Goal: Information Seeking & Learning: Find specific fact

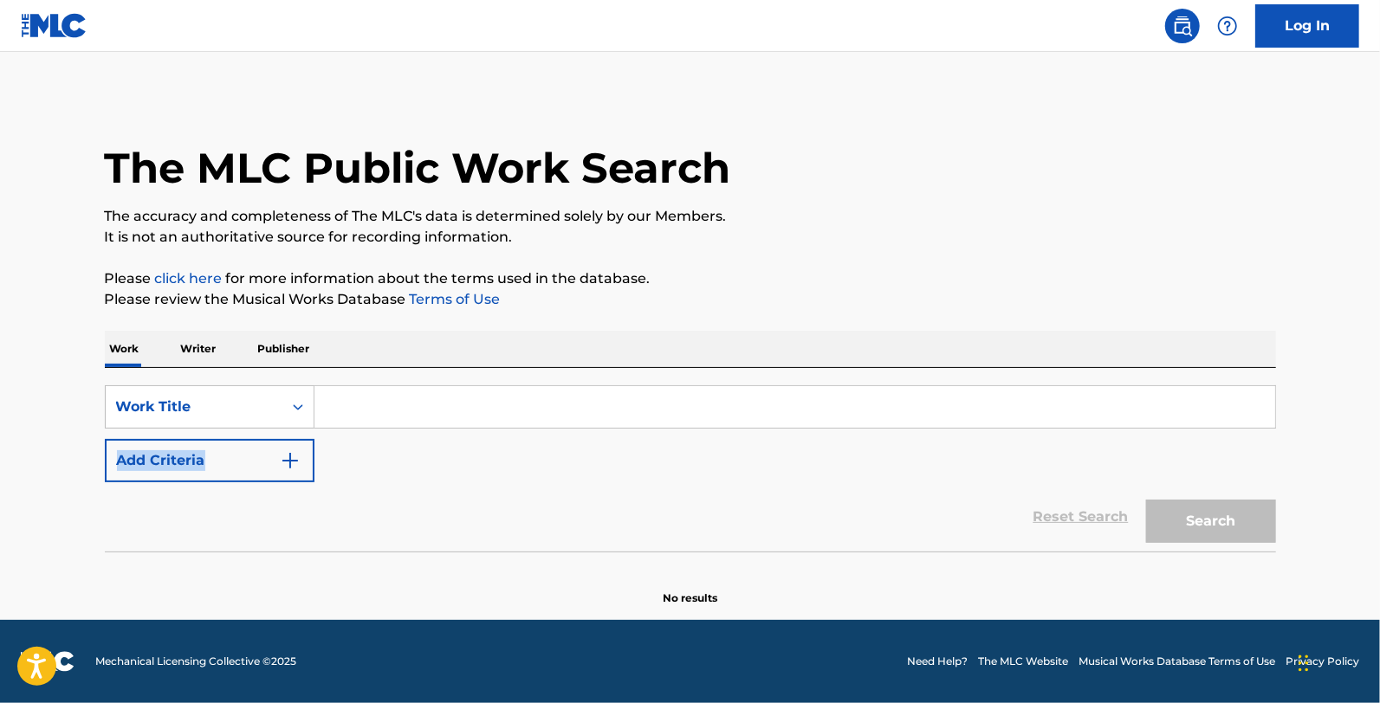
click at [786, 422] on input "Search Form" at bounding box center [794, 407] width 961 height 42
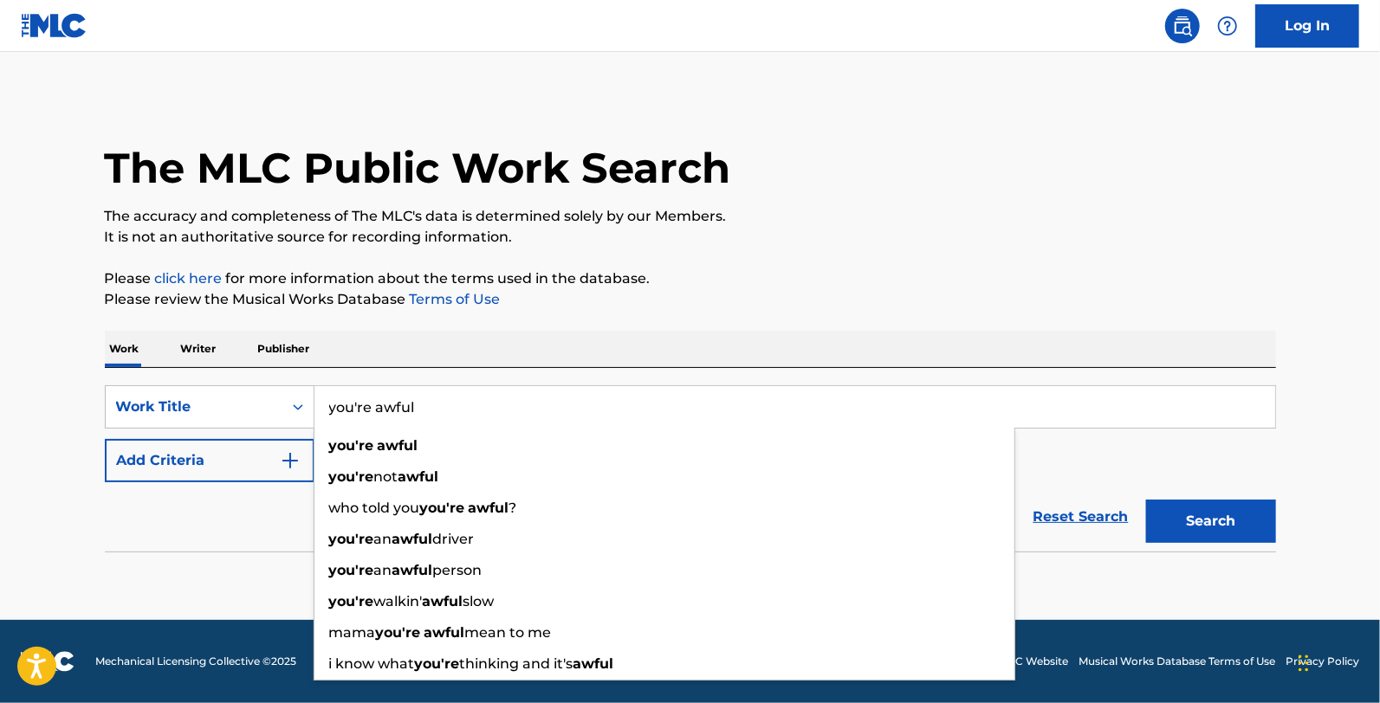
type input "you're awful"
click at [776, 261] on div "The MLC Public Work Search The accuracy and completeness of The MLC's data is d…" at bounding box center [690, 350] width 1213 height 511
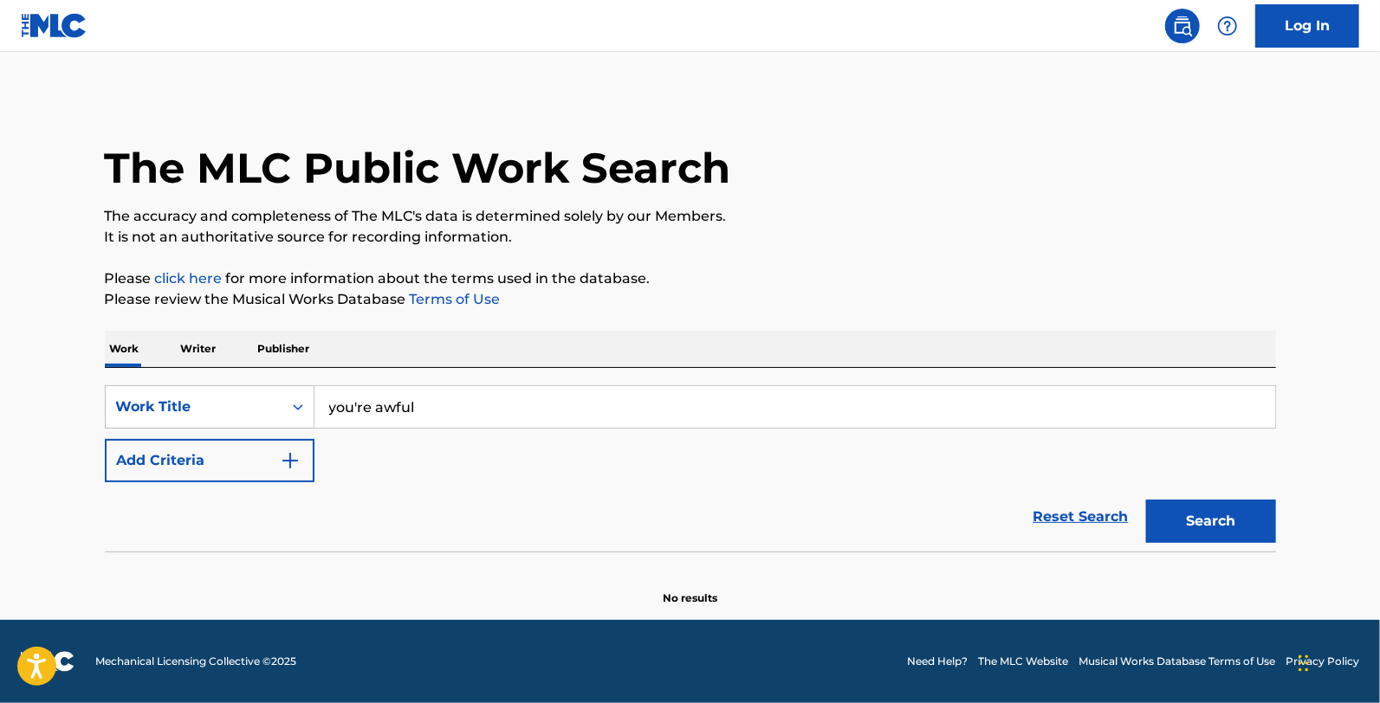
click at [143, 469] on button "Add Criteria" at bounding box center [210, 460] width 210 height 43
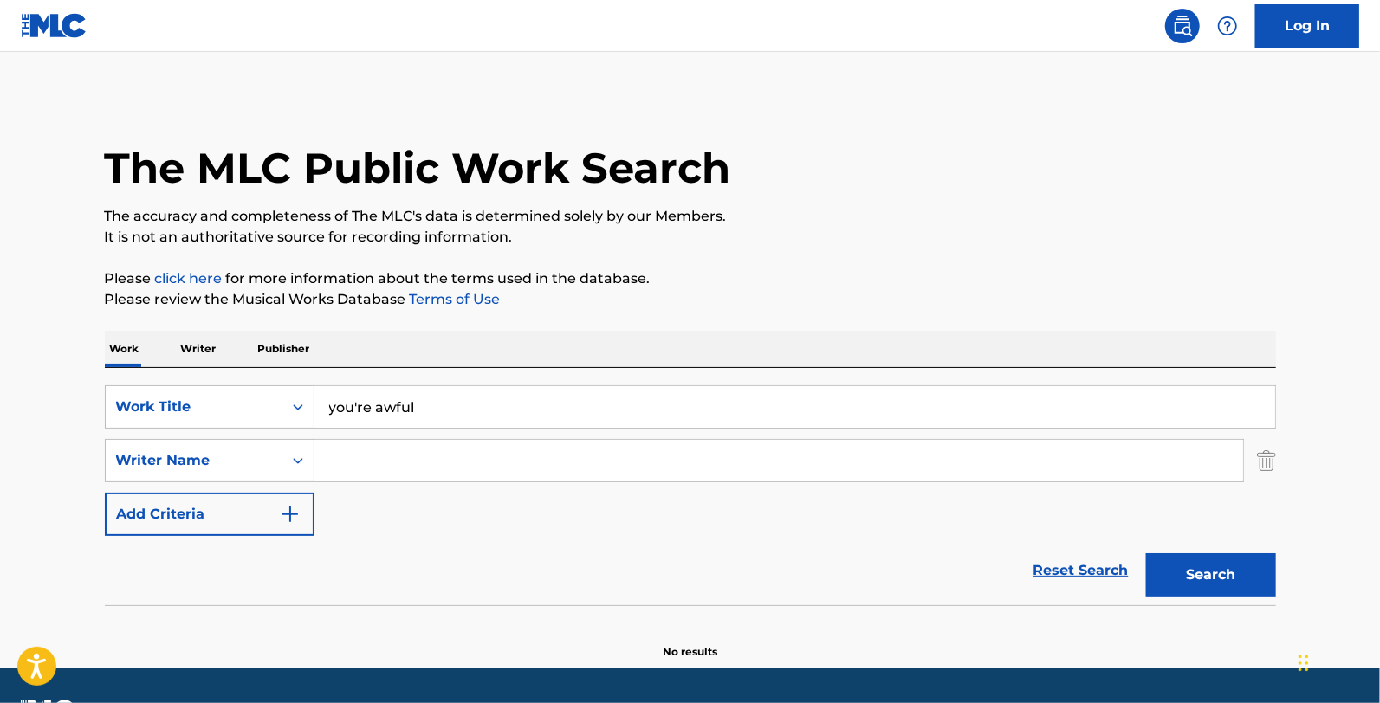
click at [444, 482] on div "SearchWithCriteria69029957-a795-4bef-9cc7-aba60211c2b0 Work Title you're awful …" at bounding box center [690, 460] width 1171 height 151
click at [443, 455] on input "Search Form" at bounding box center [778, 461] width 929 height 42
click at [444, 450] on input "Search Form" at bounding box center [778, 461] width 929 height 42
type input "a"
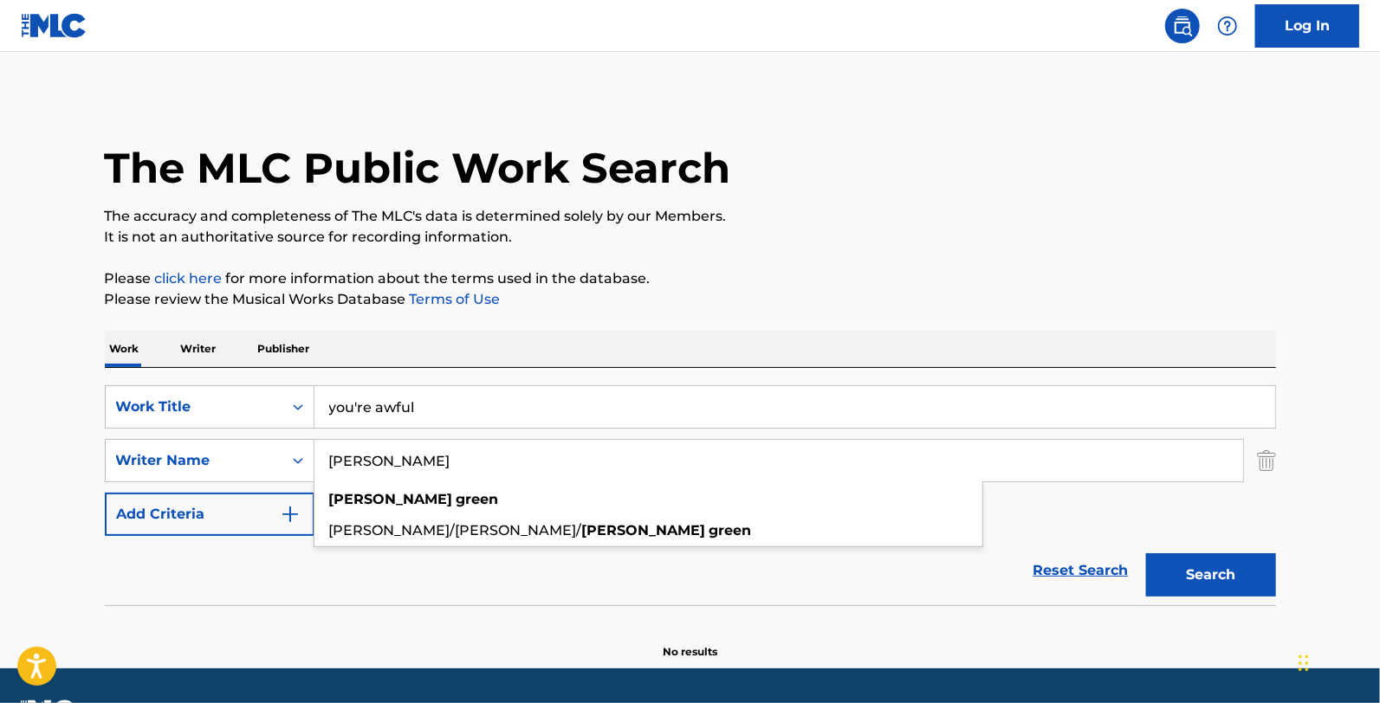
type input "[PERSON_NAME]"
click at [1146, 553] on button "Search" at bounding box center [1211, 574] width 130 height 43
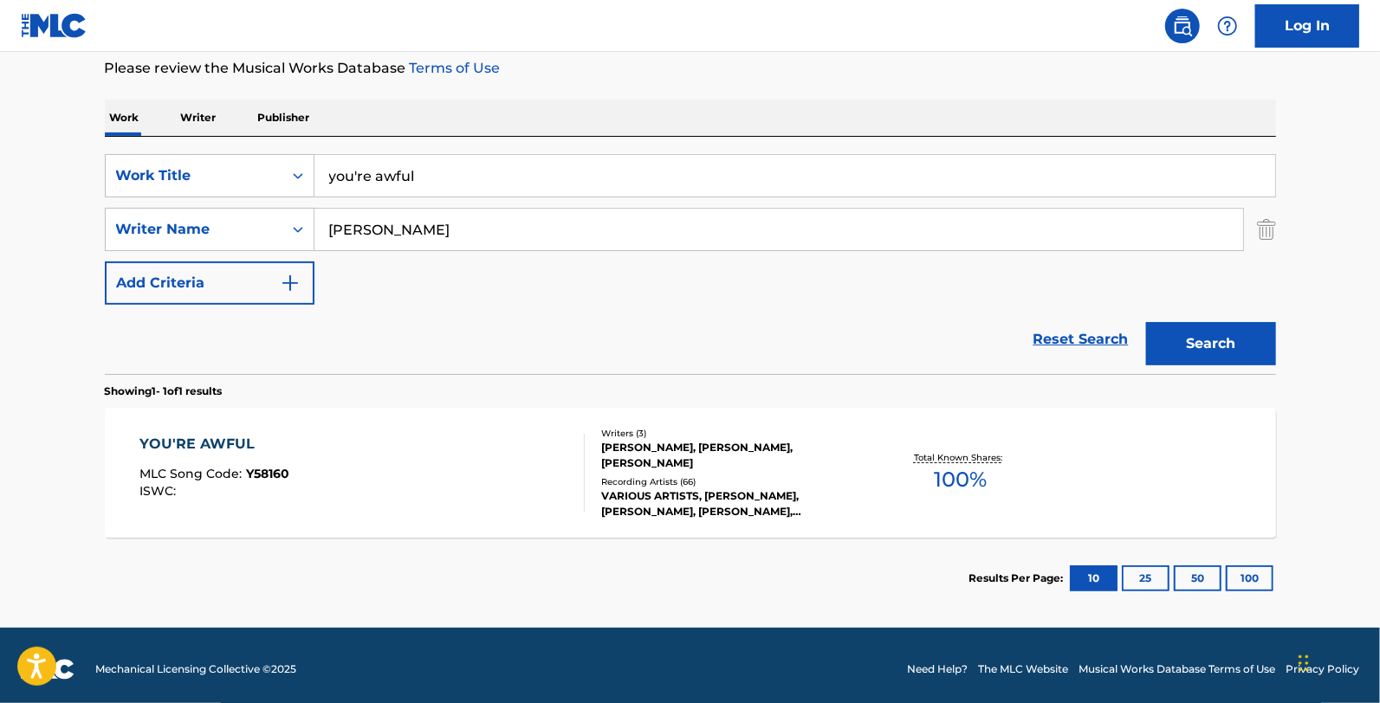
scroll to position [238, 0]
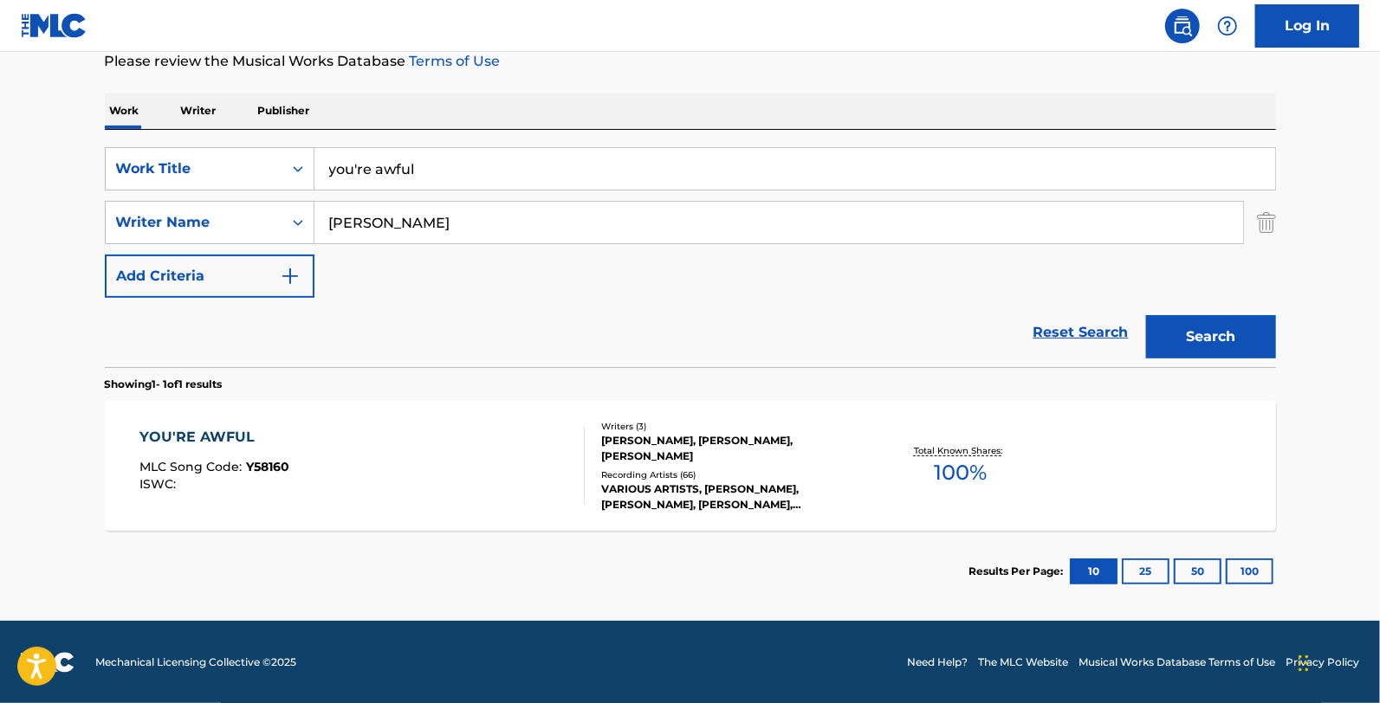
click at [540, 450] on div "YOU'RE AWFUL MLC Song Code : Y58160 ISWC :" at bounding box center [361, 466] width 445 height 78
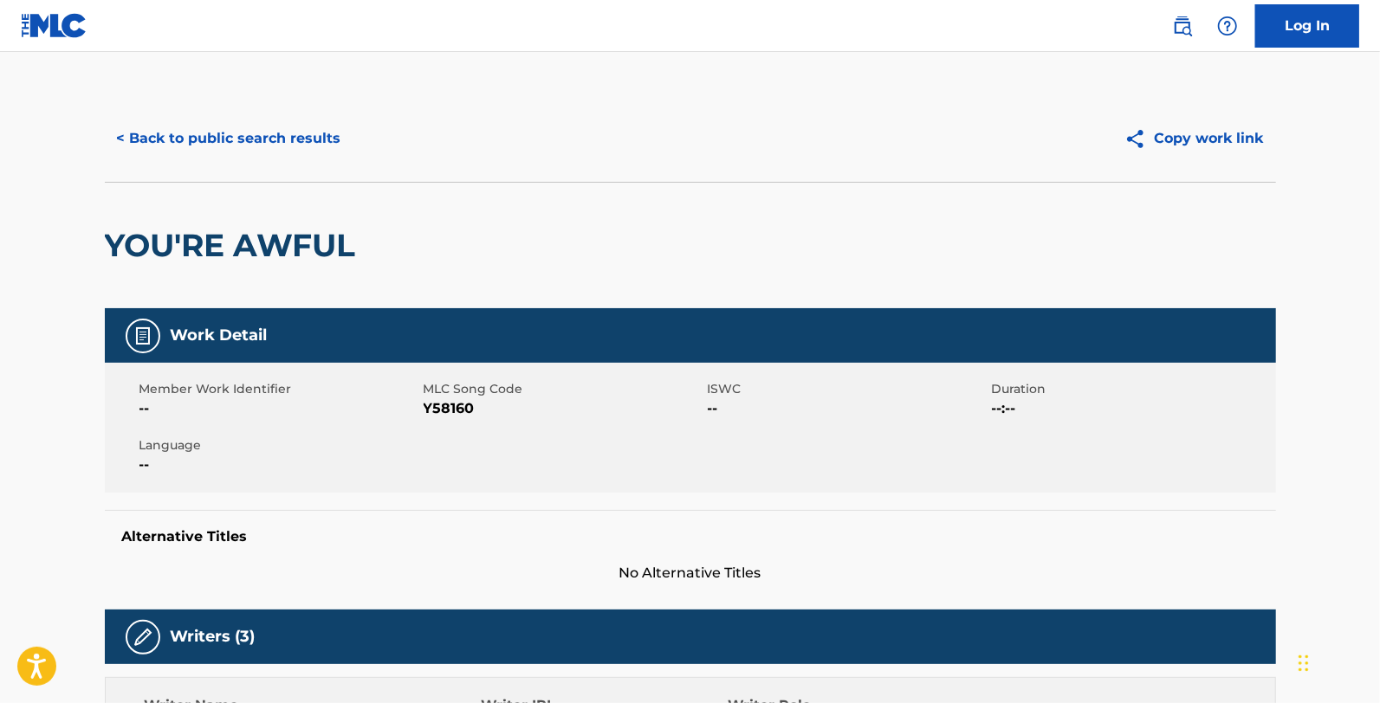
click at [266, 136] on button "< Back to public search results" at bounding box center [229, 138] width 249 height 43
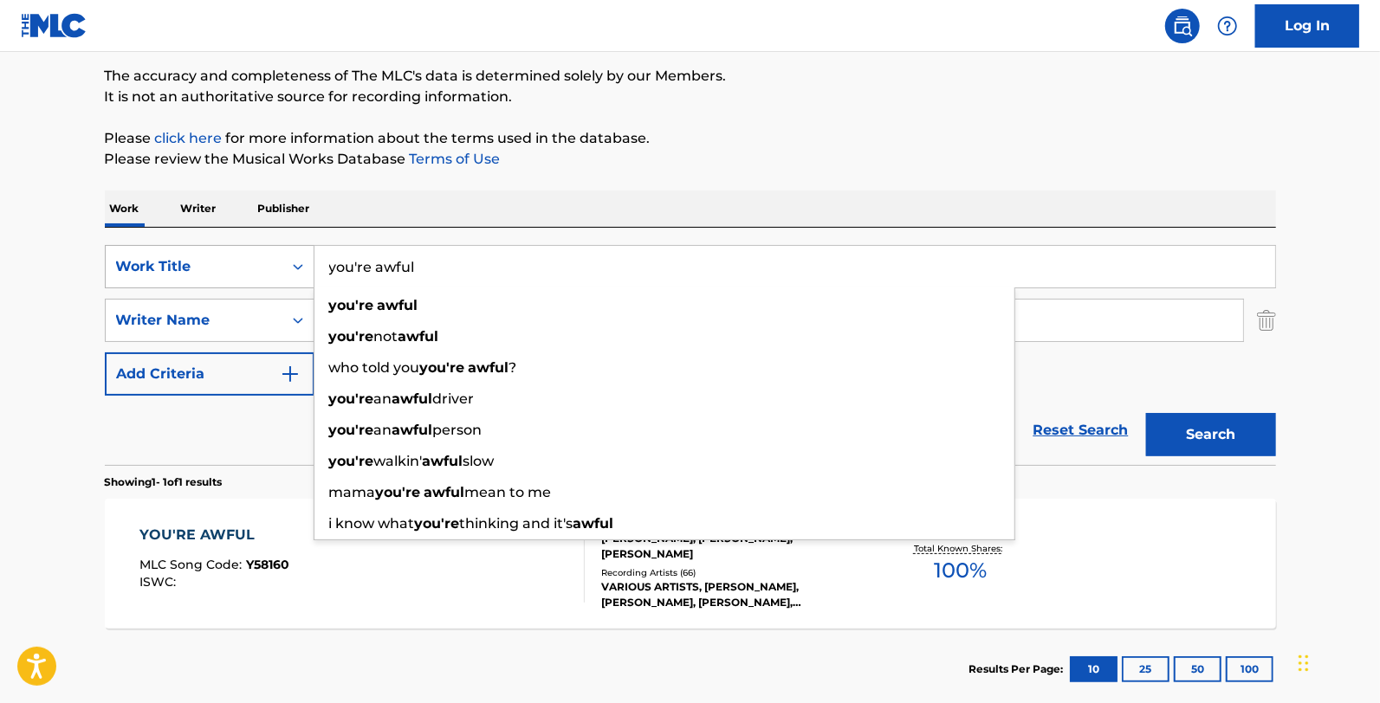
drag, startPoint x: 466, startPoint y: 278, endPoint x: 274, endPoint y: 267, distance: 192.6
click at [275, 272] on div "SearchWithCriteria69029957-a795-4bef-9cc7-aba60211c2b0 Work Title you're awful …" at bounding box center [690, 266] width 1171 height 43
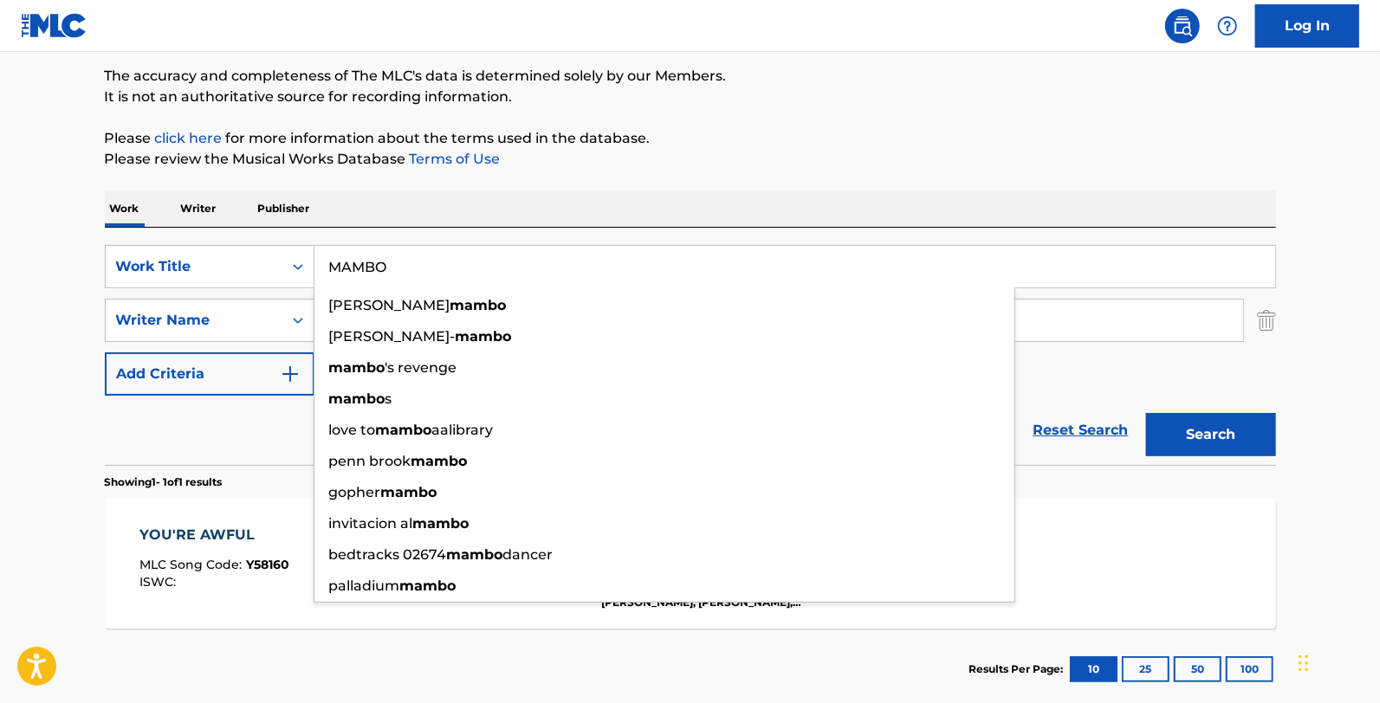
type input "MAMBO"
click at [392, 193] on div "Work Writer Publisher" at bounding box center [690, 209] width 1171 height 36
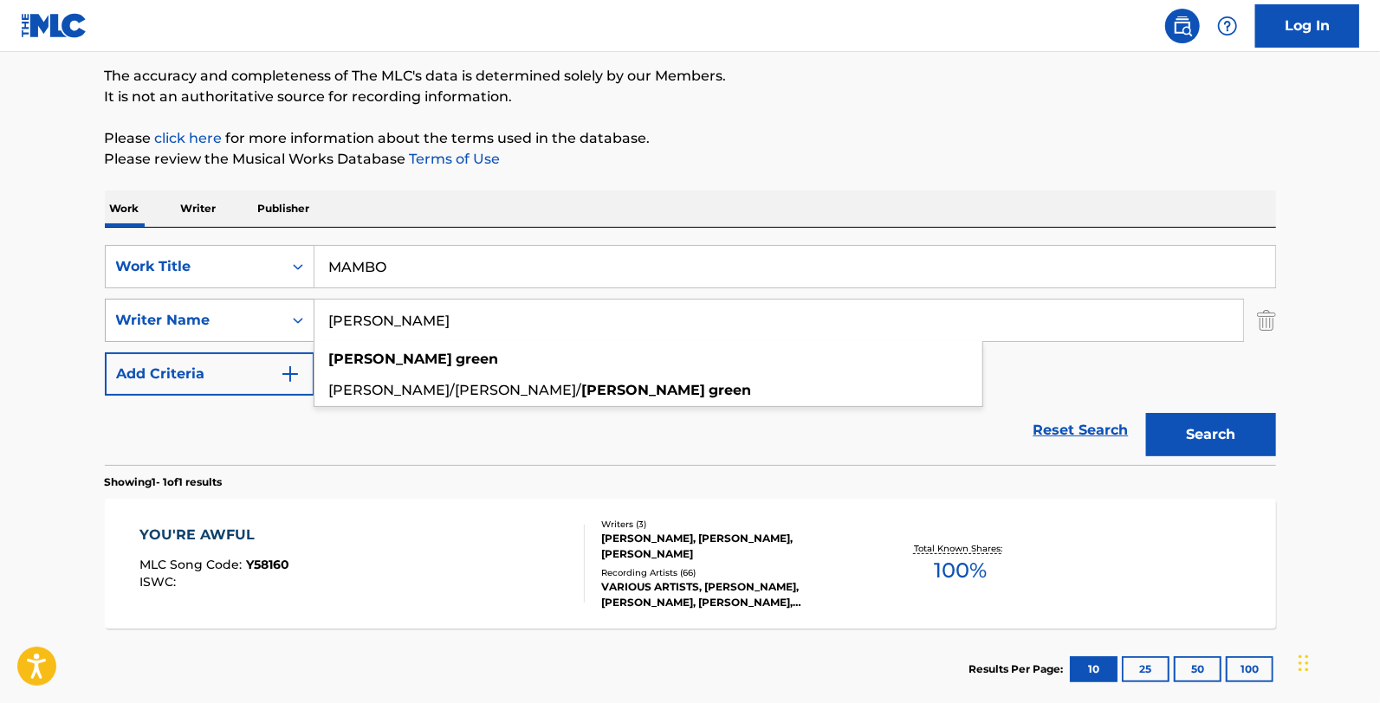
drag, startPoint x: 451, startPoint y: 325, endPoint x: 231, endPoint y: 324, distance: 220.0
click at [238, 322] on div "SearchWithCriteria9421f257-116e-450c-b0ec-c2ea2012bc5b Writer Name [PERSON_NAME…" at bounding box center [690, 320] width 1171 height 43
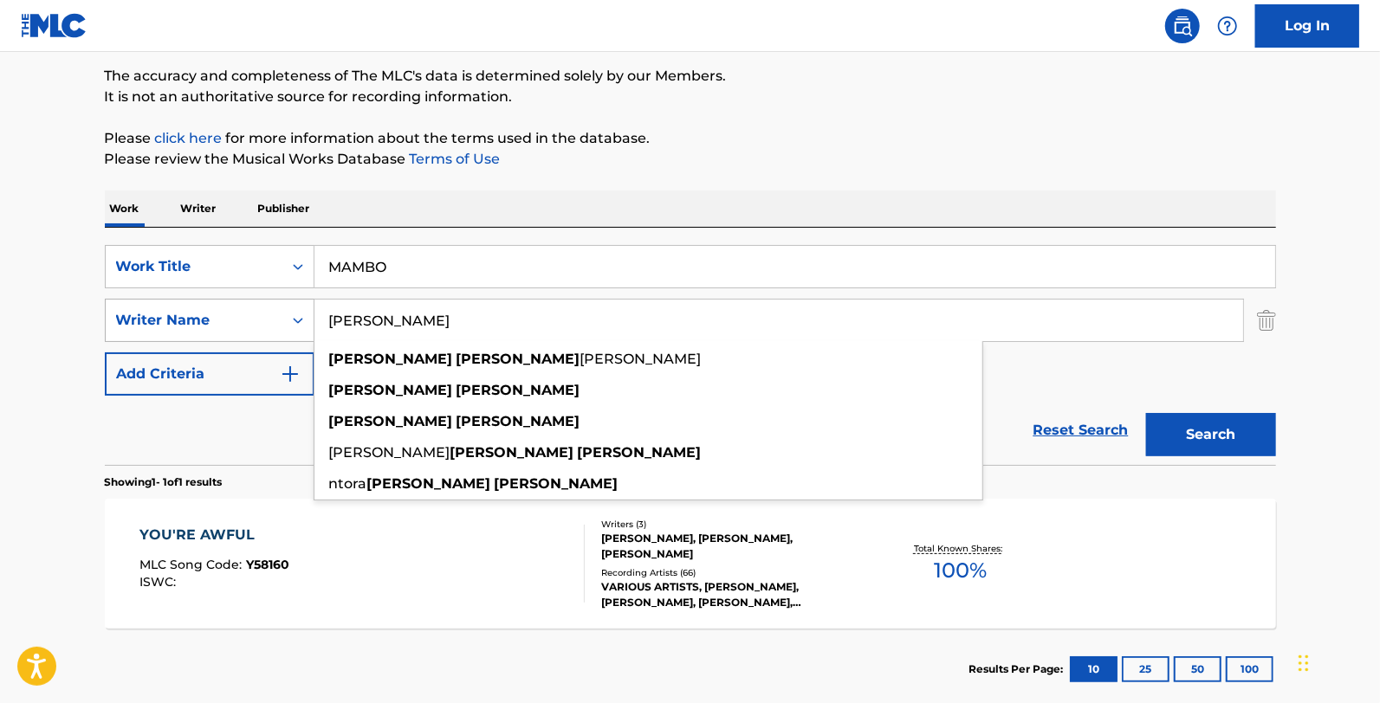
type input "[PERSON_NAME]"
click at [1146, 413] on button "Search" at bounding box center [1211, 434] width 130 height 43
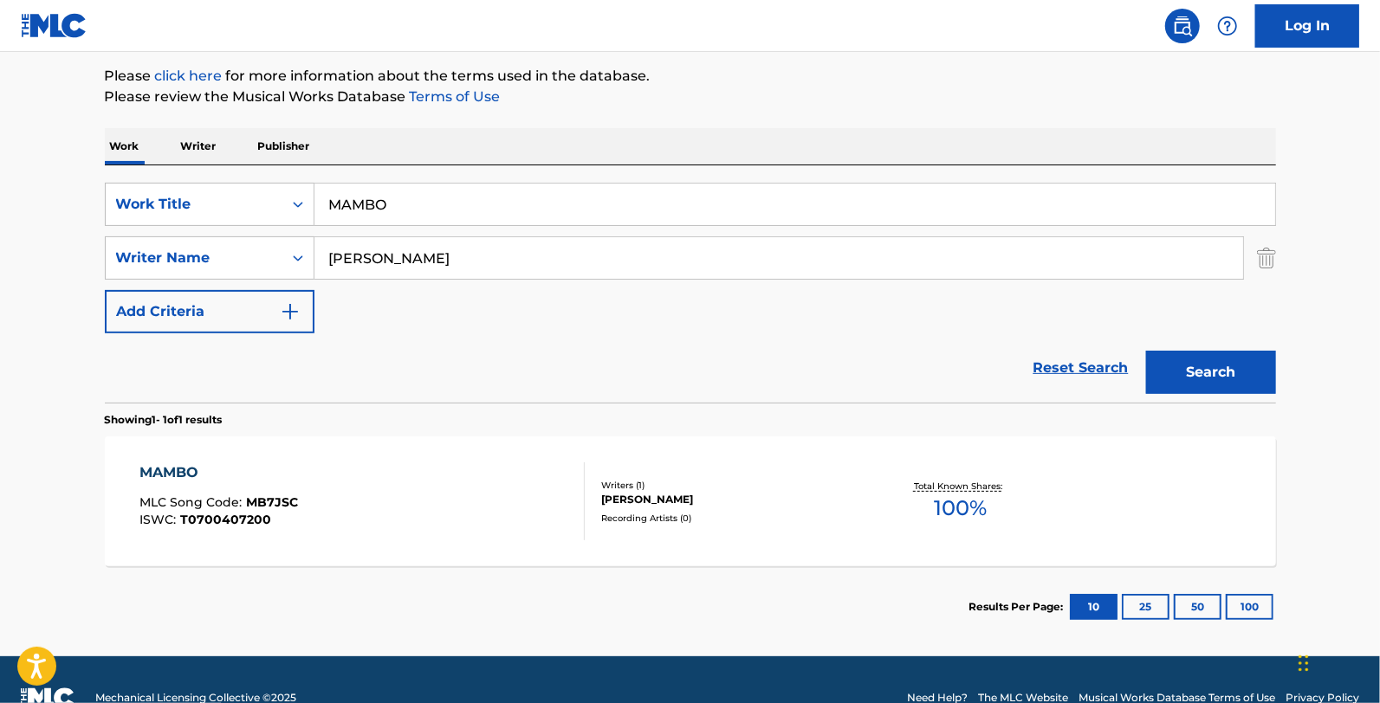
scroll to position [236, 0]
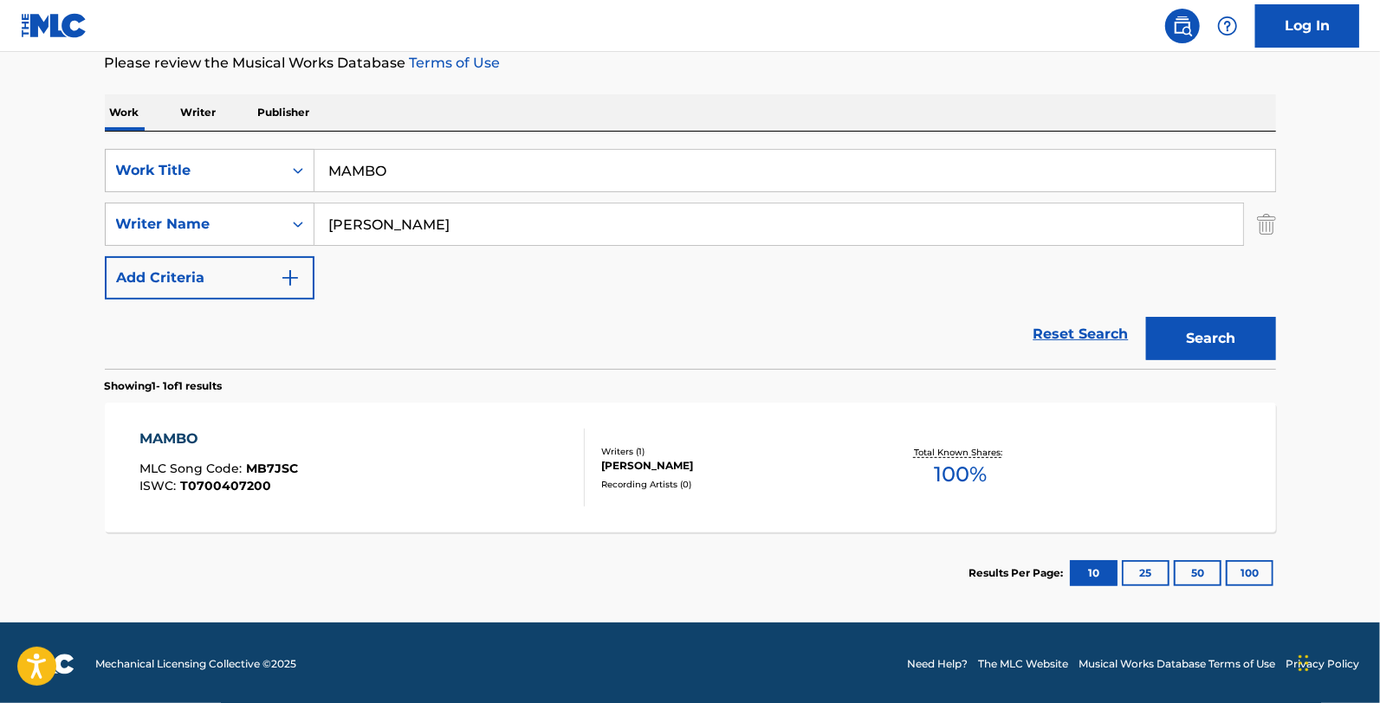
click at [508, 477] on div "MAMBO MLC Song Code : MB7JSC ISWC : T0700407200" at bounding box center [361, 468] width 445 height 78
